Goal: Information Seeking & Learning: Check status

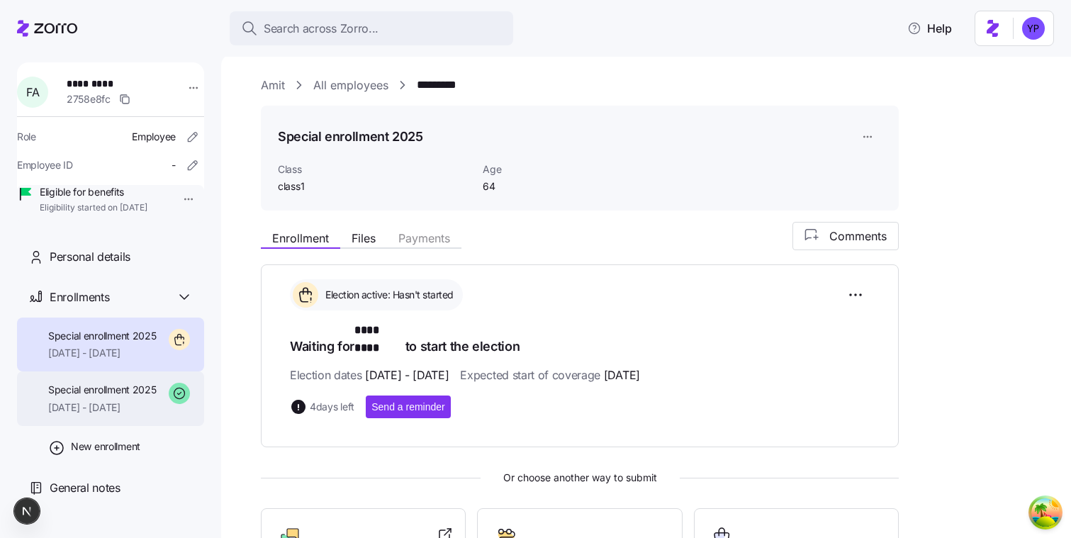
click at [133, 415] on div "Special enrollment 2025 10/01/2025 - 12/31/2025" at bounding box center [102, 399] width 108 height 32
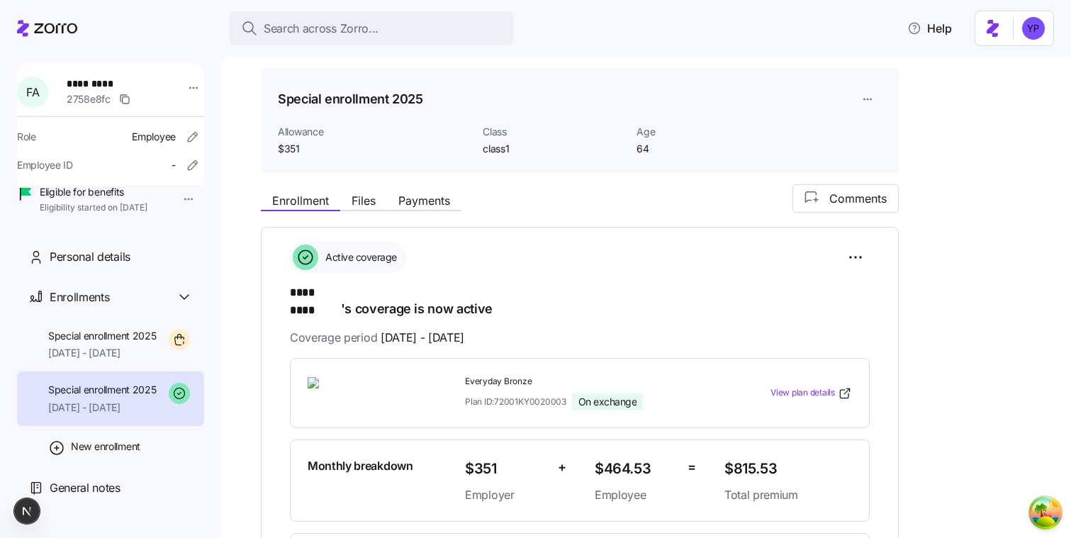
scroll to position [40, 0]
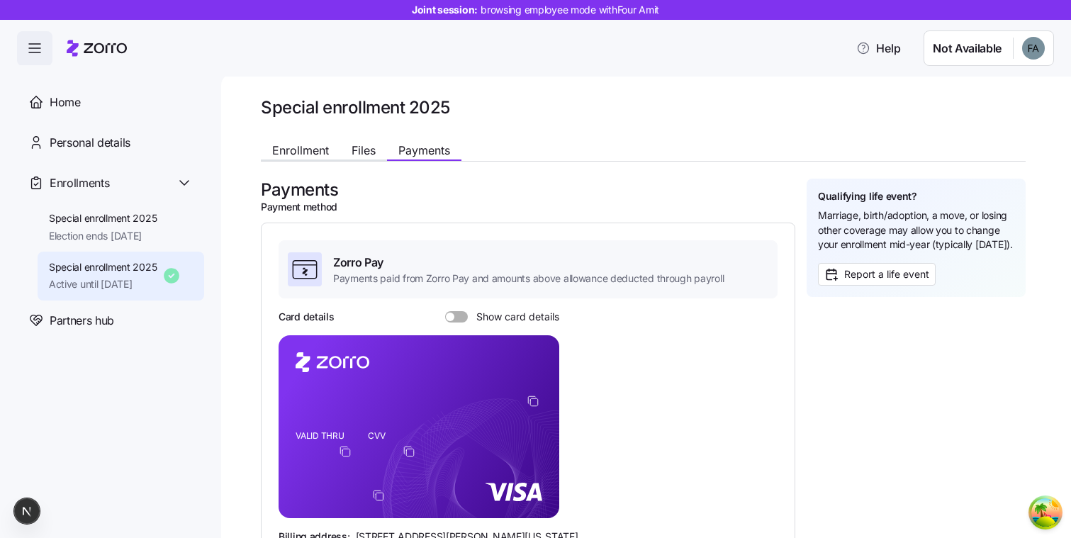
click at [292, 160] on div "Enrollment Files Payments" at bounding box center [361, 152] width 201 height 17
click at [304, 156] on span "Enrollment" at bounding box center [300, 150] width 57 height 11
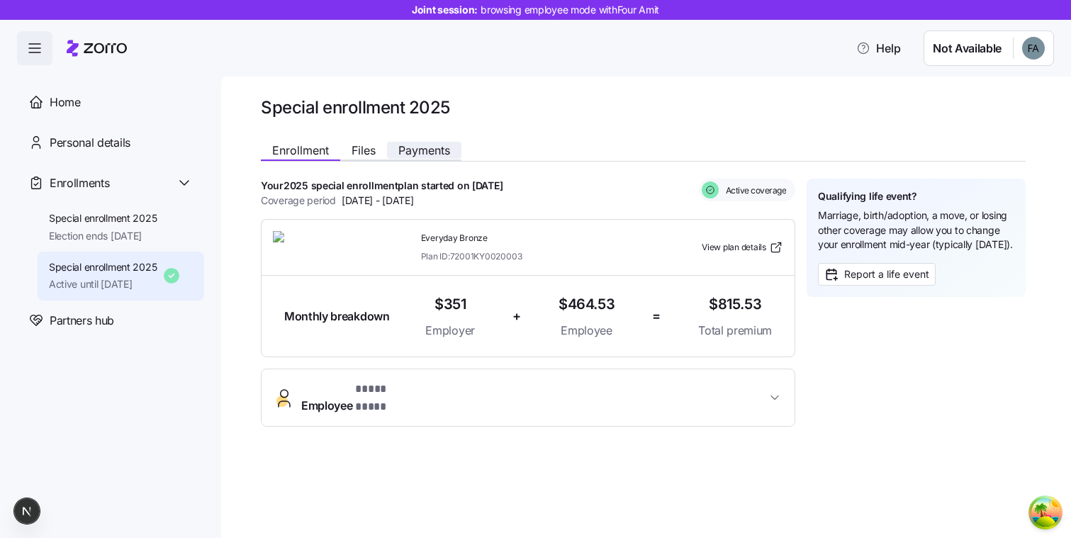
click at [426, 150] on span "Payments" at bounding box center [424, 150] width 52 height 11
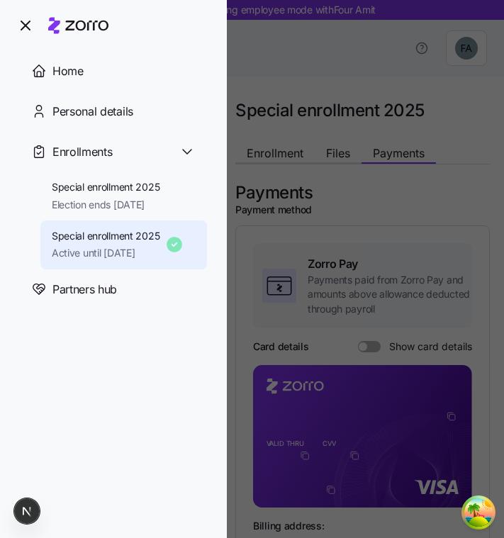
click at [403, 221] on div at bounding box center [252, 269] width 504 height 538
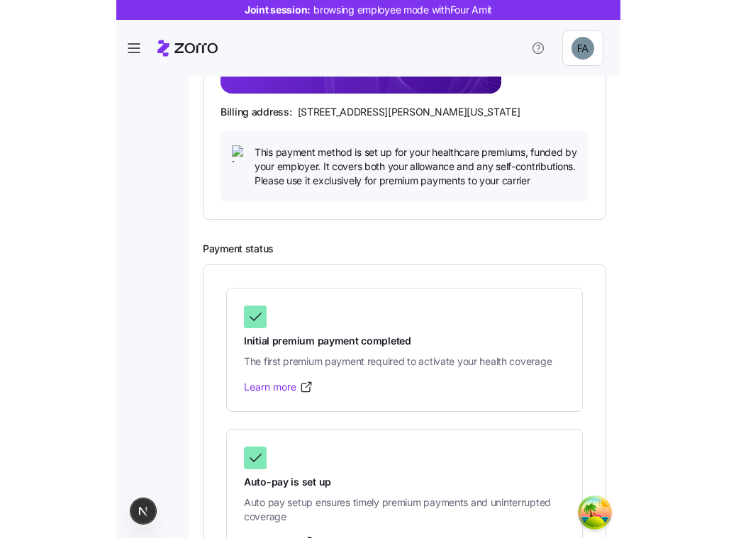
scroll to position [434, 0]
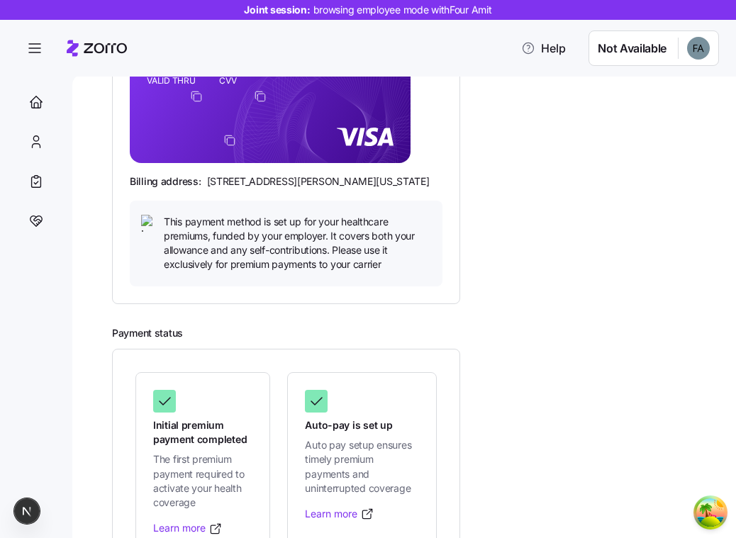
scroll to position [376, 0]
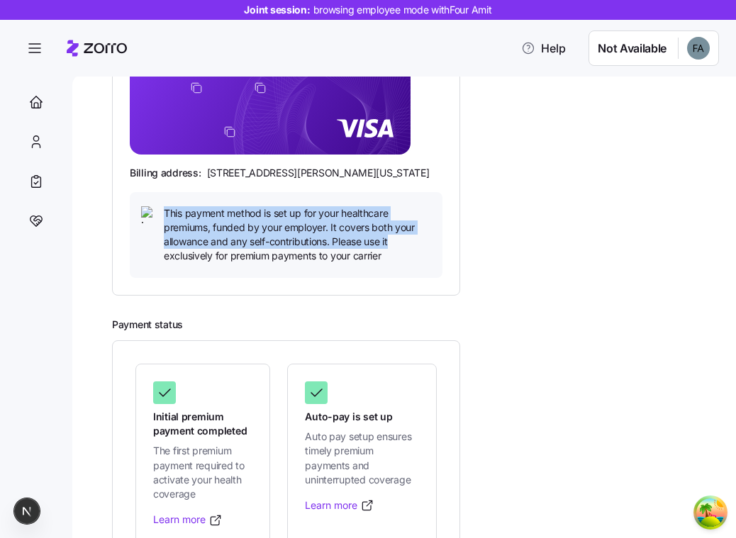
drag, startPoint x: 162, startPoint y: 209, endPoint x: 416, endPoint y: 240, distance: 255.5
click at [415, 240] on div "This payment method is set up for your healthcare premiums, funded by your empl…" at bounding box center [286, 234] width 290 height 57
copy span "This payment method is set up for your healthcare premiums, funded by your empl…"
click at [293, 216] on span "This payment method is set up for your healthcare premiums, funded by your empl…" at bounding box center [297, 234] width 267 height 57
drag, startPoint x: 240, startPoint y: 214, endPoint x: 371, endPoint y: 237, distance: 133.1
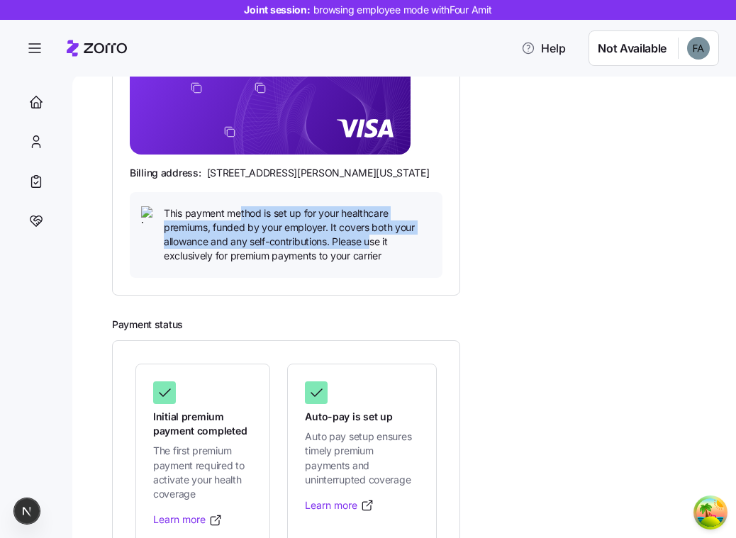
click at [371, 237] on span "This payment method is set up for your healthcare premiums, funded by your empl…" at bounding box center [297, 234] width 267 height 57
copy span "thod is set up for your healthcare premiums, funded by your employer. It covers…"
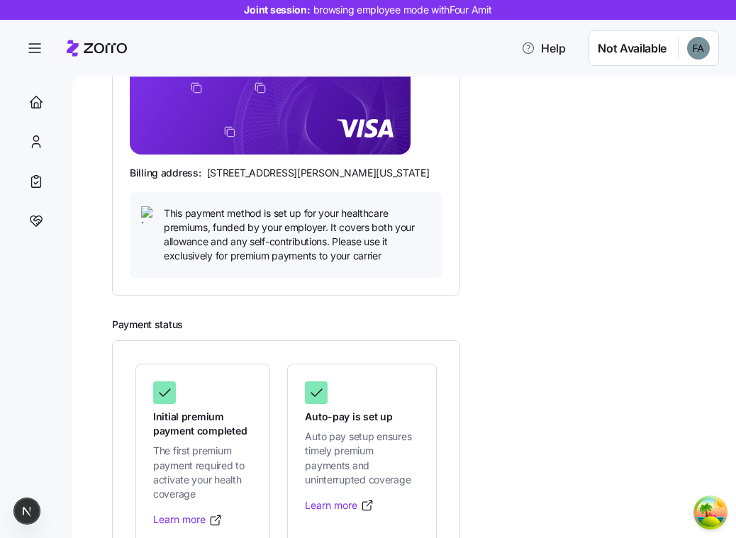
drag, startPoint x: 167, startPoint y: 211, endPoint x: 218, endPoint y: 213, distance: 51.0
click at [218, 213] on span "This payment method is set up for your healthcare premiums, funded by your empl…" at bounding box center [297, 234] width 267 height 57
drag, startPoint x: 261, startPoint y: 210, endPoint x: 160, endPoint y: 210, distance: 100.6
click at [160, 210] on div "This payment method is set up for your healthcare premiums, funded by your empl…" at bounding box center [286, 234] width 290 height 57
click at [211, 232] on span "This payment method is set up for your healthcare premiums, funded by your empl…" at bounding box center [297, 234] width 267 height 57
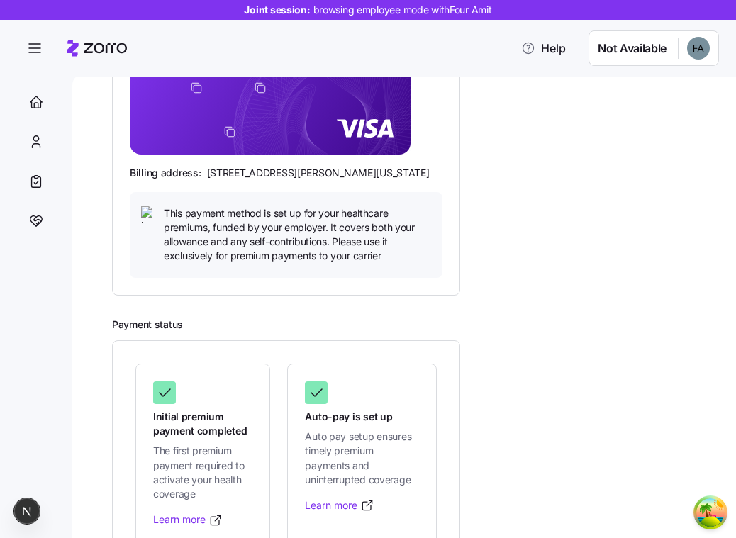
click at [202, 215] on span "This payment method is set up for your healthcare premiums, funded by your empl…" at bounding box center [297, 234] width 267 height 57
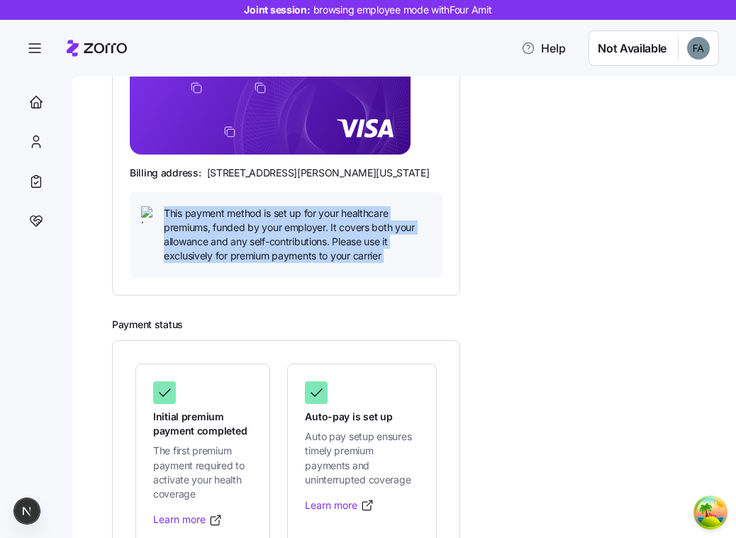
click at [202, 215] on span "This payment method is set up for your healthcare premiums, funded by your empl…" at bounding box center [297, 234] width 267 height 57
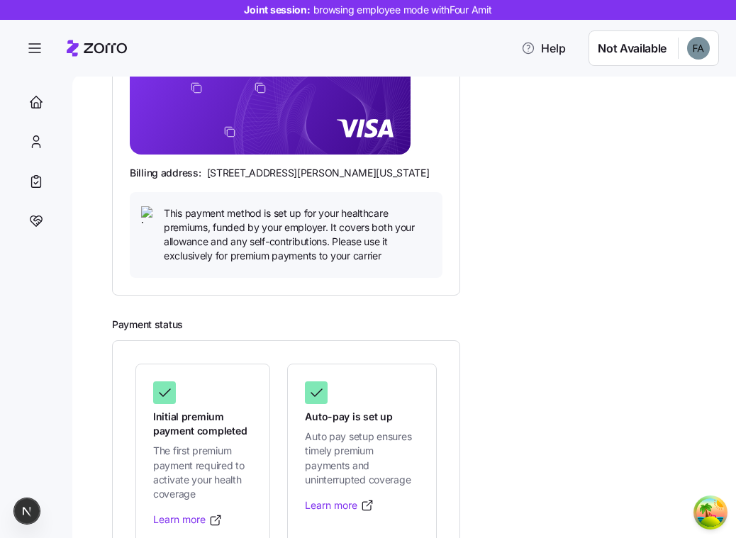
click at [192, 215] on span "This payment method is set up for your healthcare premiums, funded by your empl…" at bounding box center [297, 234] width 267 height 57
drag, startPoint x: 168, startPoint y: 215, endPoint x: 209, endPoint y: 215, distance: 41.1
click at [209, 215] on span "This payment method is set up for your healthcare premiums, funded by your empl…" at bounding box center [297, 234] width 267 height 57
drag, startPoint x: 163, startPoint y: 211, endPoint x: 291, endPoint y: 213, distance: 128.3
click at [291, 213] on div "This payment method is set up for your healthcare premiums, funded by your empl…" at bounding box center [286, 234] width 290 height 57
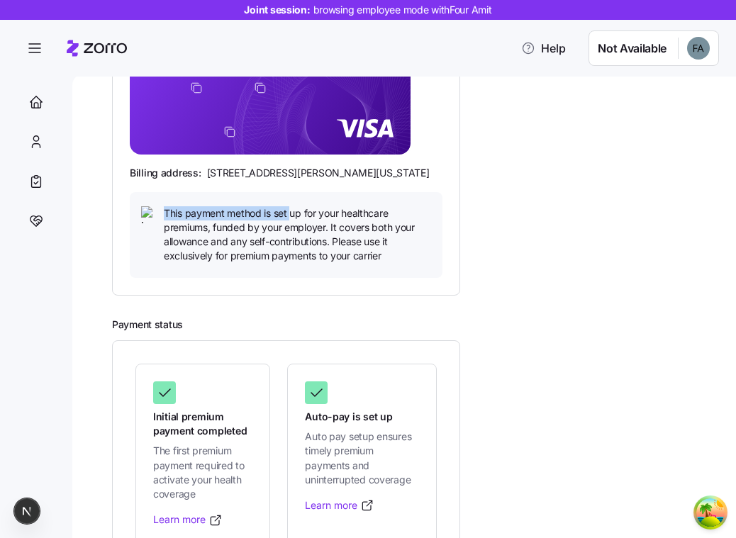
copy span "This payment method is set"
click at [221, 213] on span "This payment method is set up for your healthcare premiums, funded by your empl…" at bounding box center [297, 234] width 267 height 57
drag, startPoint x: 164, startPoint y: 210, endPoint x: 313, endPoint y: 212, distance: 148.1
click at [313, 212] on span "This payment method is set up for your healthcare premiums, funded by your empl…" at bounding box center [297, 234] width 267 height 57
copy span "This payment method is set up fo"
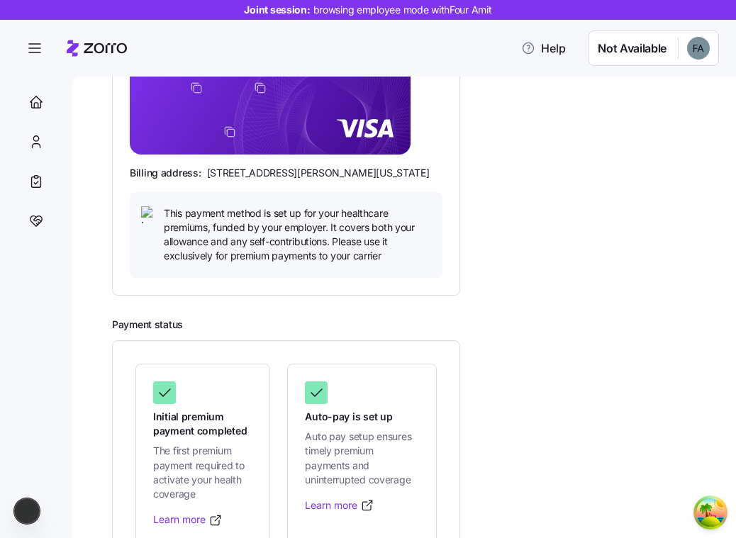
click at [380, 253] on span "This payment method is set up for your healthcare premiums, funded by your empl…" at bounding box center [297, 234] width 267 height 57
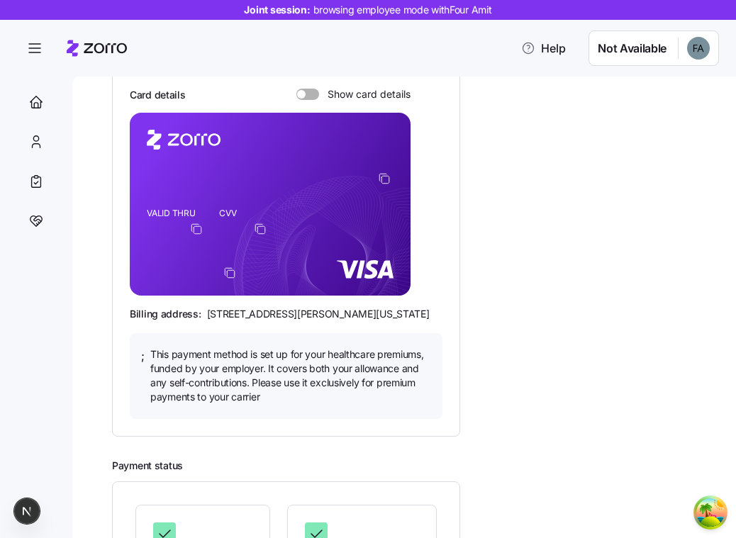
scroll to position [237, 0]
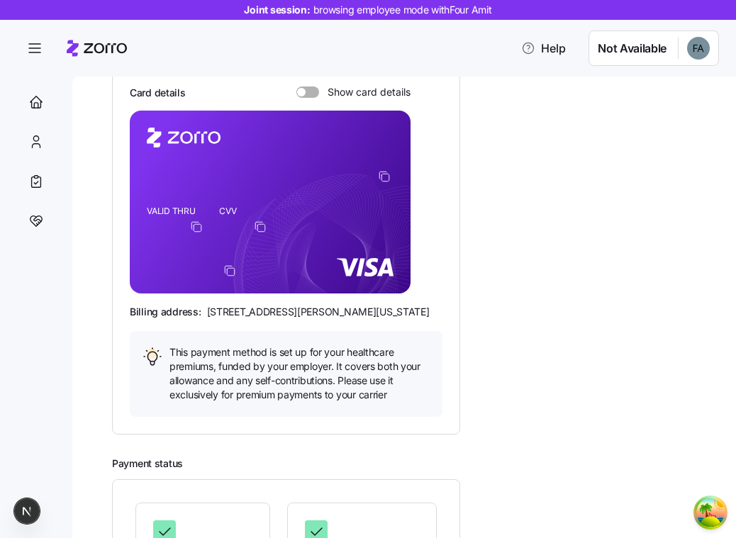
click at [262, 442] on div "Payment method Zorro Pay Payments paid from Zorro Pay and amounts above allowan…" at bounding box center [286, 335] width 348 height 743
click at [503, 115] on div "Payments Payment method Zorro Pay Payments paid from Zorro Pay and amounts abov…" at bounding box center [401, 324] width 578 height 765
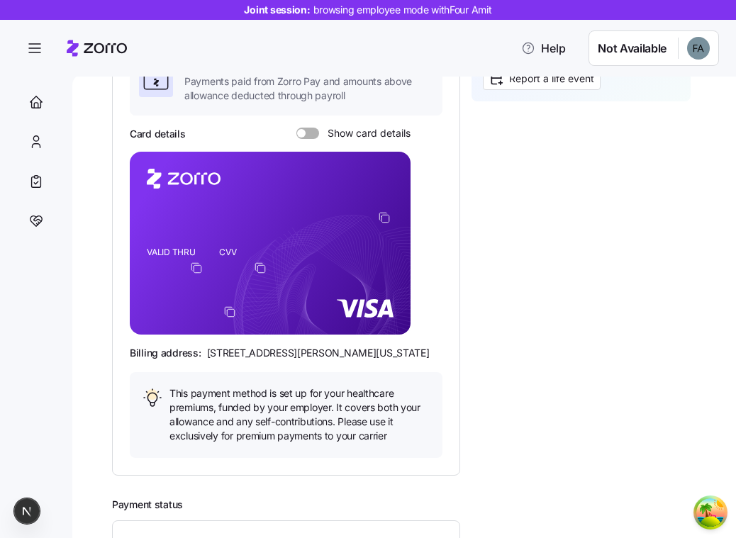
scroll to position [180, 0]
